Goal: Download file/media

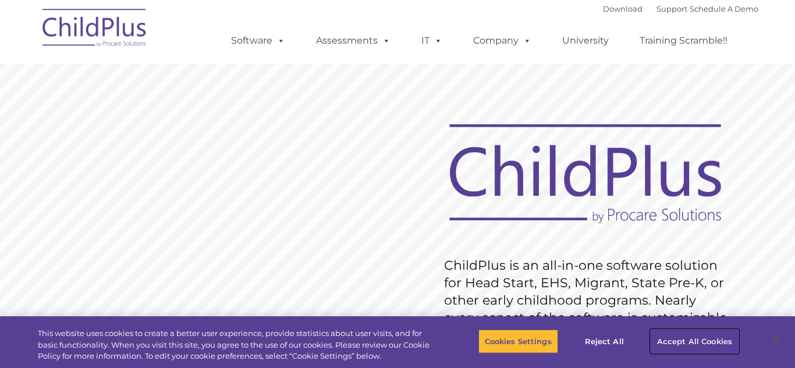
click at [693, 341] on button "Accept All Cookies" at bounding box center [695, 341] width 88 height 24
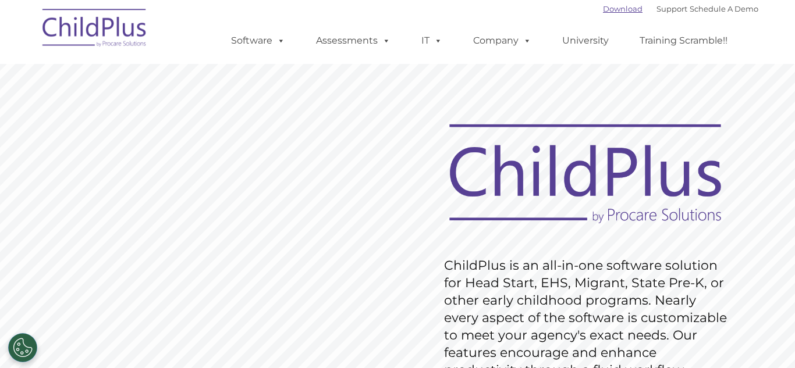
click at [610, 10] on link "Download" at bounding box center [623, 8] width 40 height 9
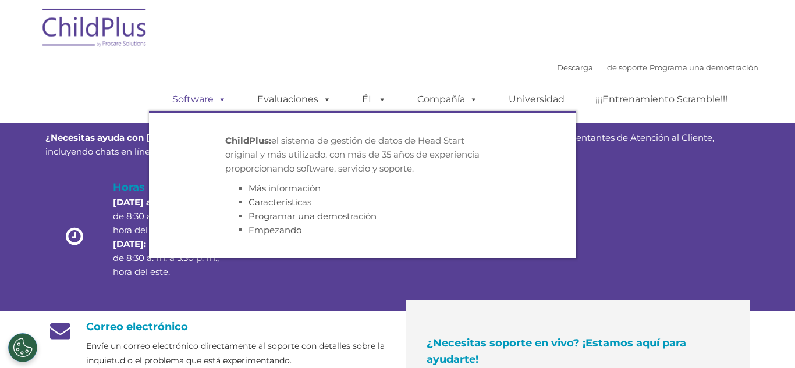
click at [177, 98] on font "Software" at bounding box center [192, 99] width 41 height 11
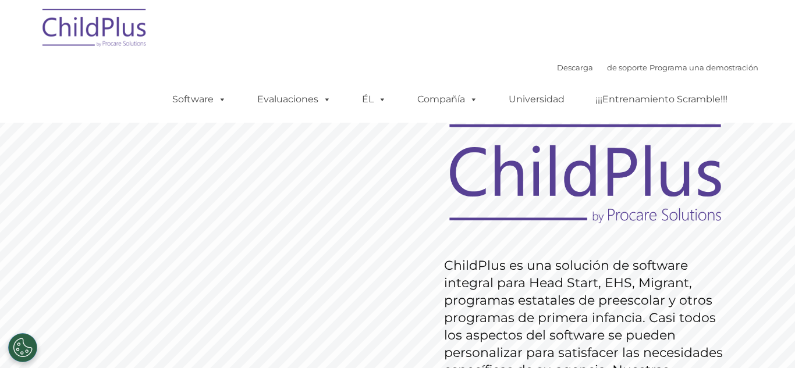
click at [381, 142] on rs-slide "Solicitar precios ChildPlus es una solución de software integral para Head Star…" at bounding box center [397, 303] width 795 height 524
click at [558, 71] on font "Descarga" at bounding box center [575, 67] width 36 height 9
